Goal: Book appointment/travel/reservation

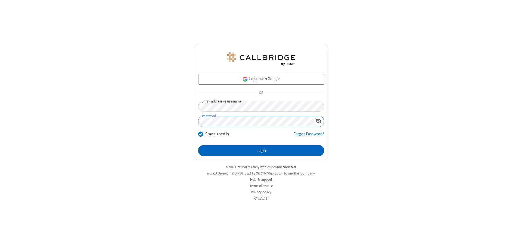
click at [261, 151] on button "Login" at bounding box center [261, 150] width 126 height 11
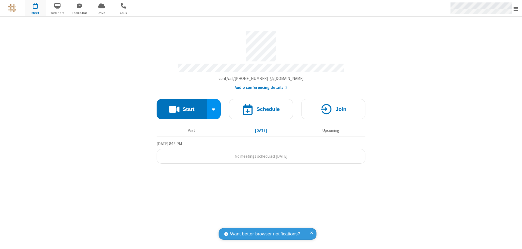
click at [516, 8] on span "Open menu" at bounding box center [516, 8] width 4 height 5
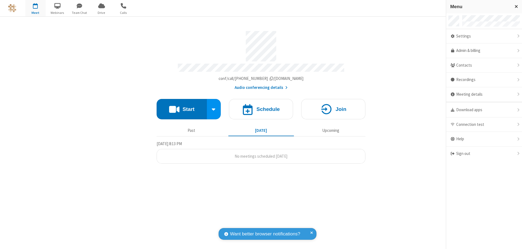
click at [35, 8] on span "button" at bounding box center [35, 5] width 20 height 9
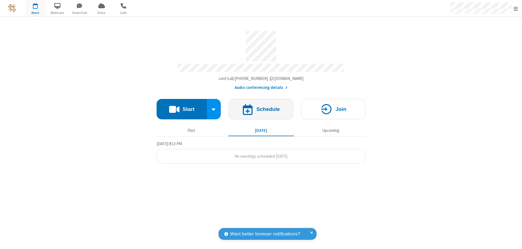
click at [261, 107] on h4 "Schedule" at bounding box center [268, 109] width 23 height 5
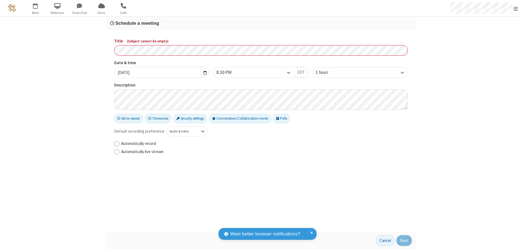
click at [261, 23] on h3 "Schedule a meeting" at bounding box center [261, 23] width 302 height 5
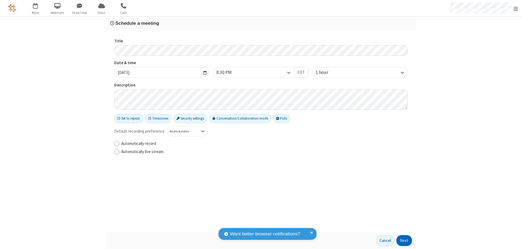
click at [405, 241] on button "Next" at bounding box center [405, 240] width 16 height 11
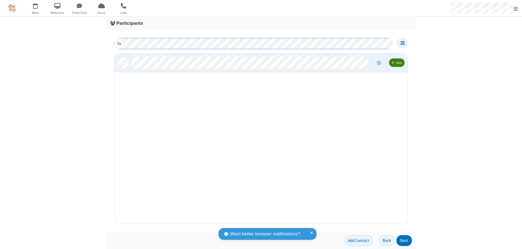
scroll to position [166, 289]
click at [405, 241] on button "Next" at bounding box center [405, 240] width 16 height 11
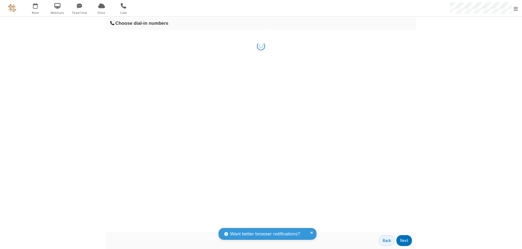
click at [405, 241] on button "Next" at bounding box center [405, 240] width 16 height 11
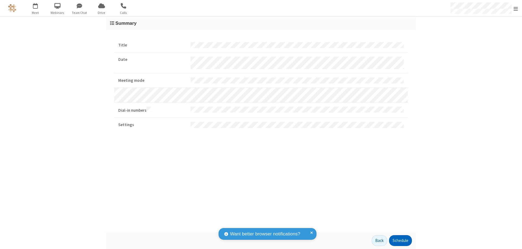
click at [401, 241] on button "Schedule" at bounding box center [400, 240] width 23 height 11
